Goal: Check status: Check status

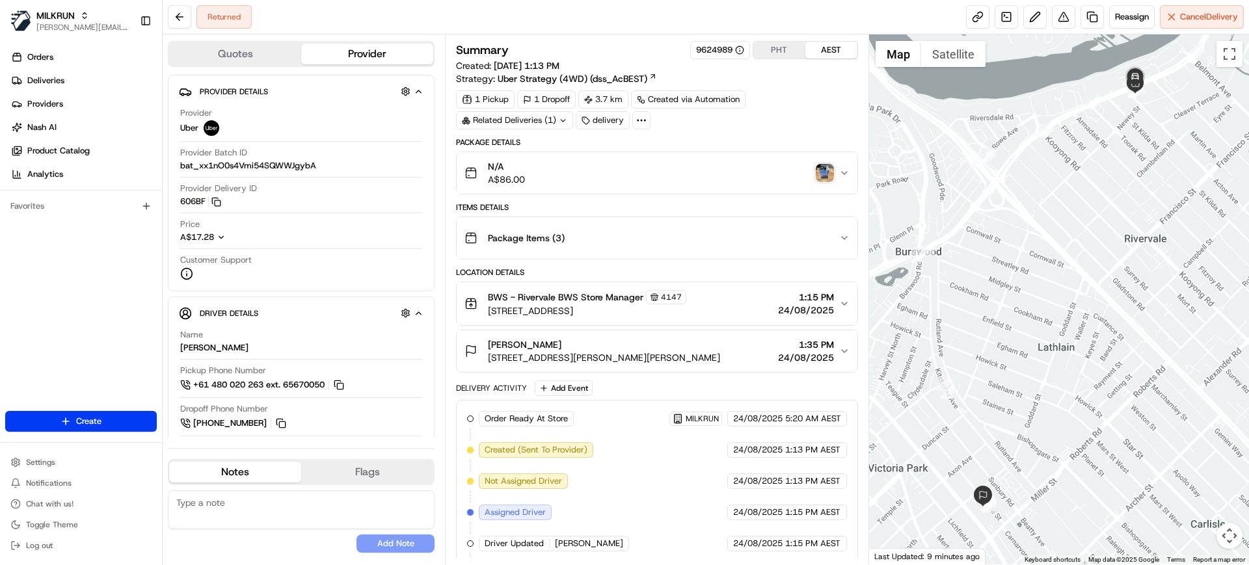
click at [819, 172] on img "button" at bounding box center [825, 173] width 18 height 18
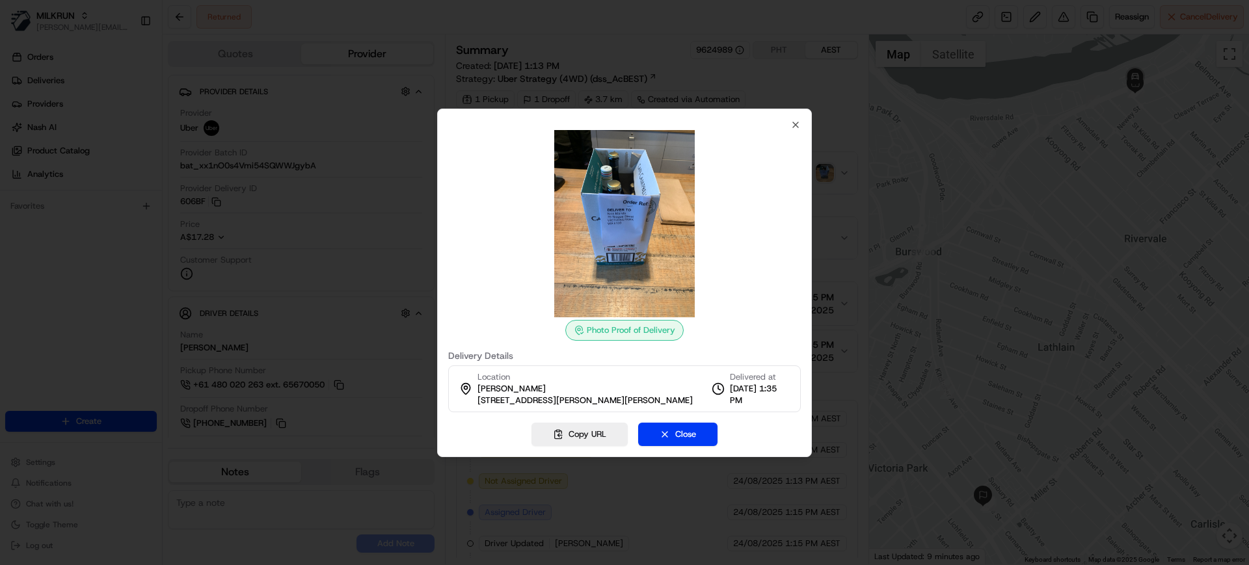
click at [1144, 273] on div at bounding box center [624, 282] width 1249 height 565
